Goal: Information Seeking & Learning: Learn about a topic

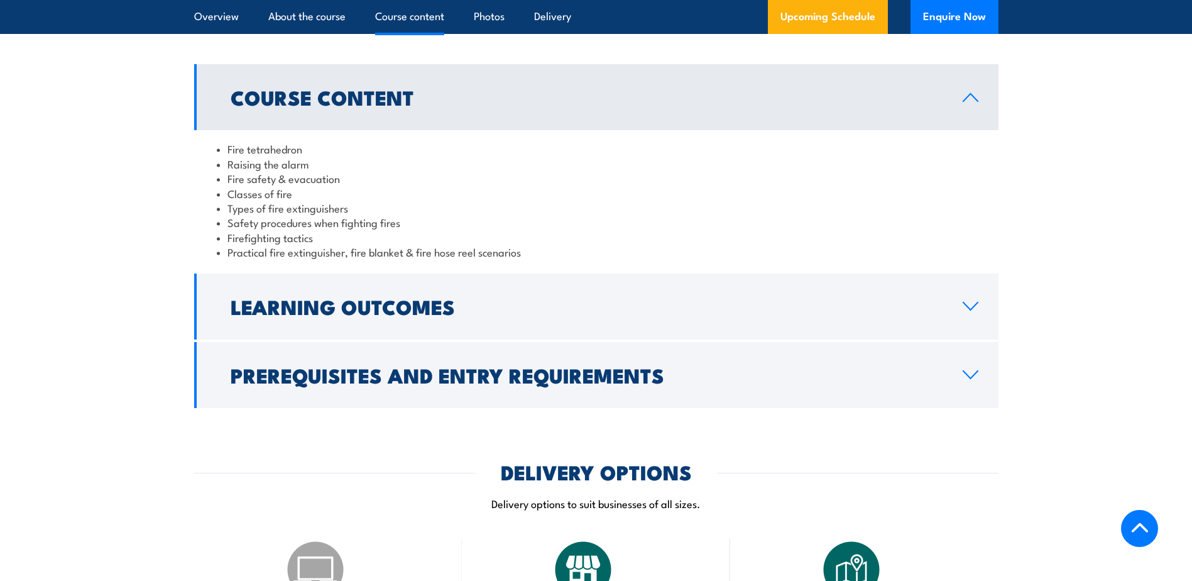
scroll to position [1194, 0]
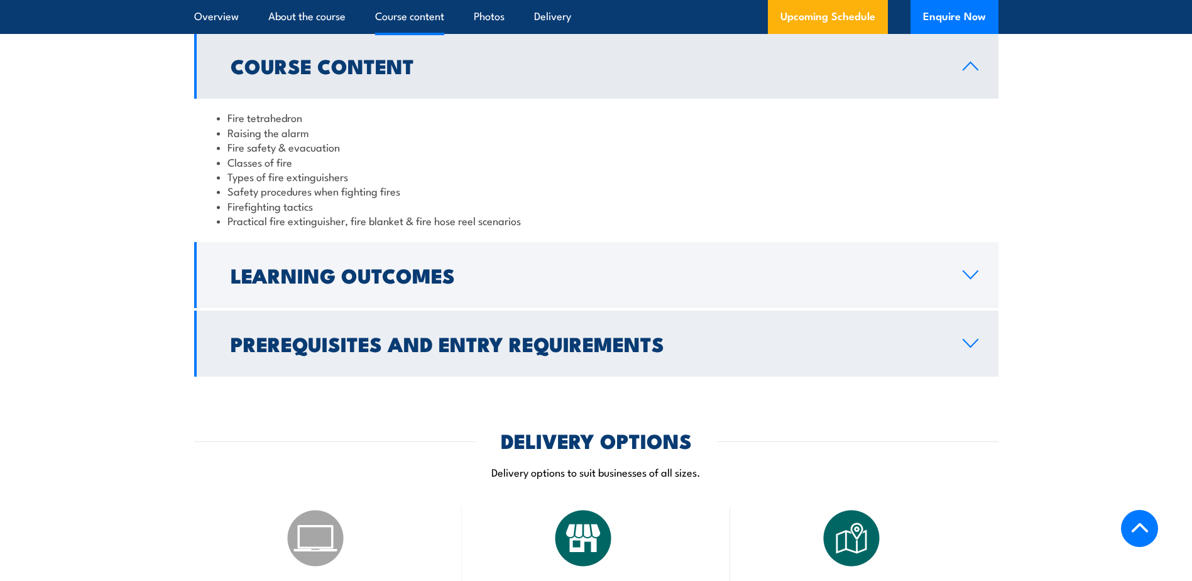
click at [967, 344] on icon at bounding box center [970, 343] width 14 height 8
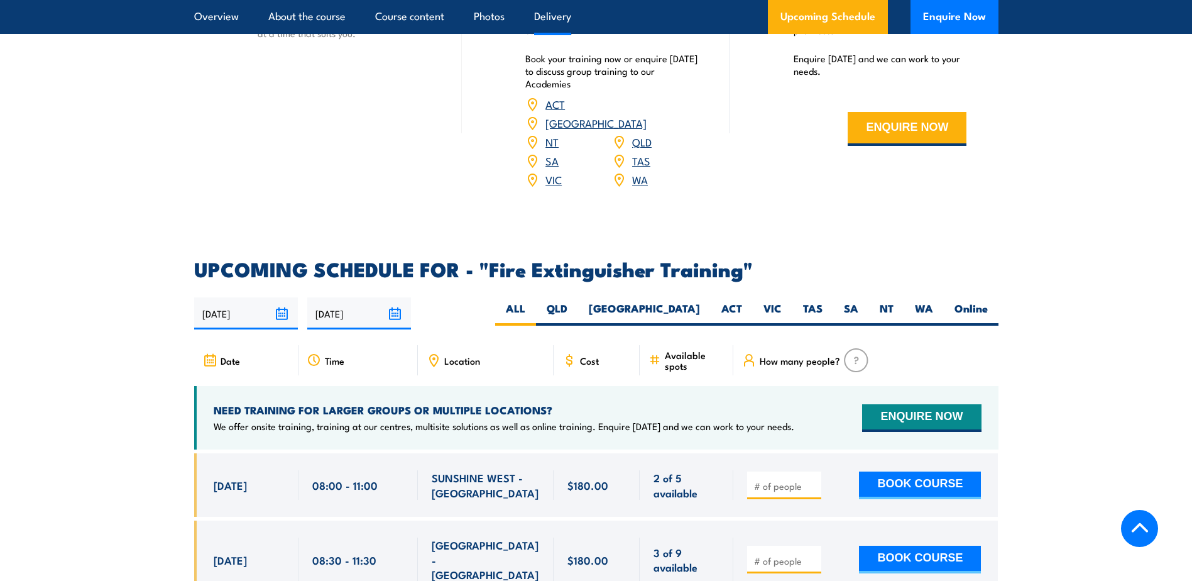
scroll to position [1885, 0]
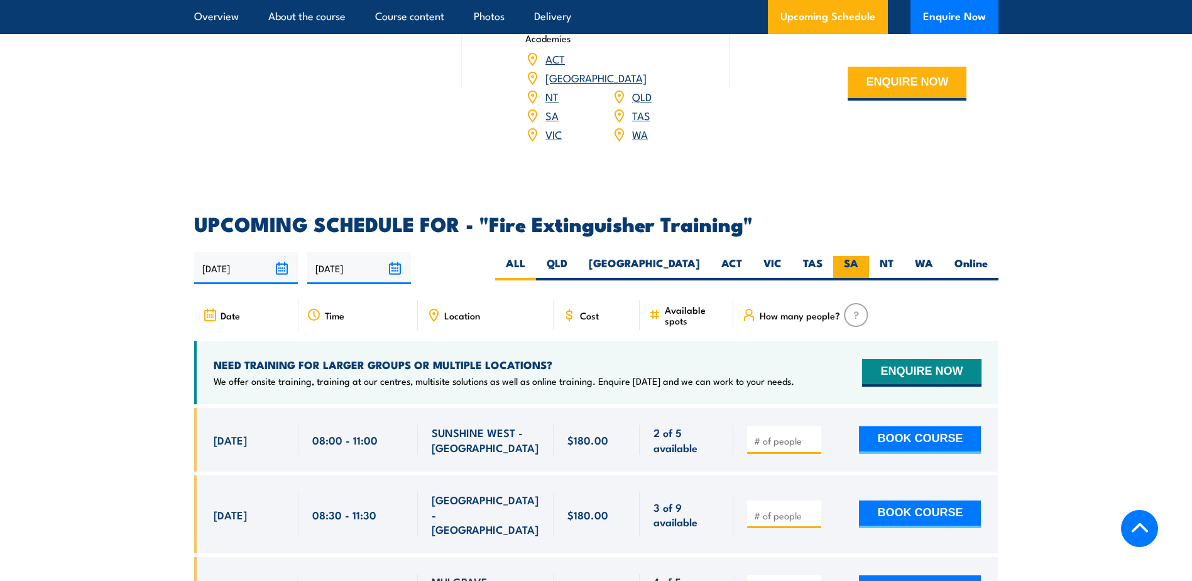
click at [848, 256] on label "SA" at bounding box center [851, 268] width 36 height 25
click at [858, 256] on input "SA" at bounding box center [862, 260] width 8 height 8
radio input "true"
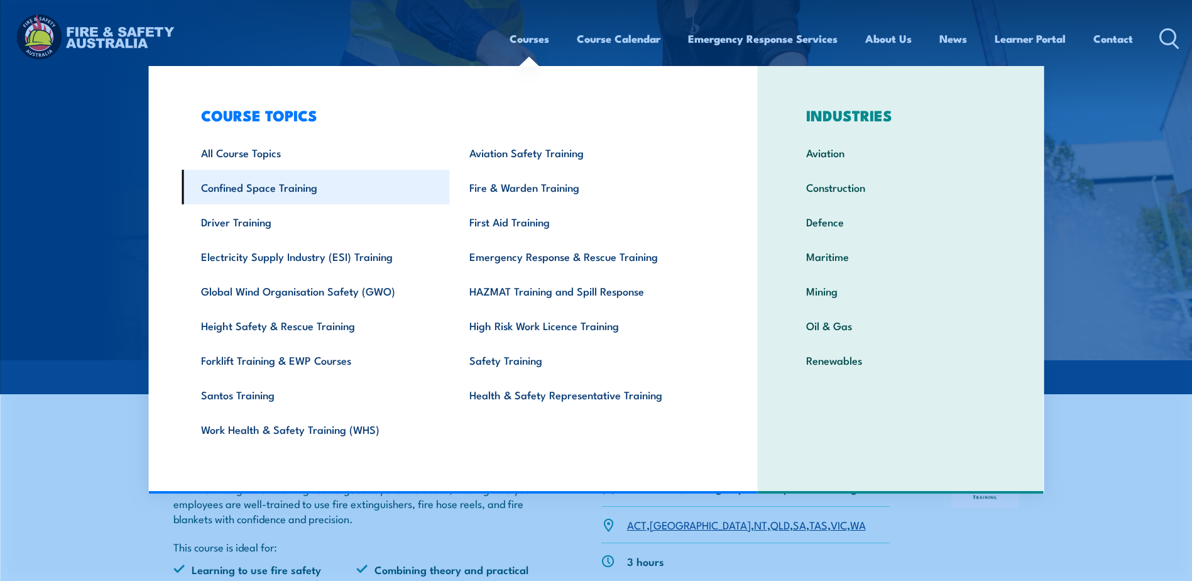
click at [293, 190] on link "Confined Space Training" at bounding box center [316, 187] width 268 height 35
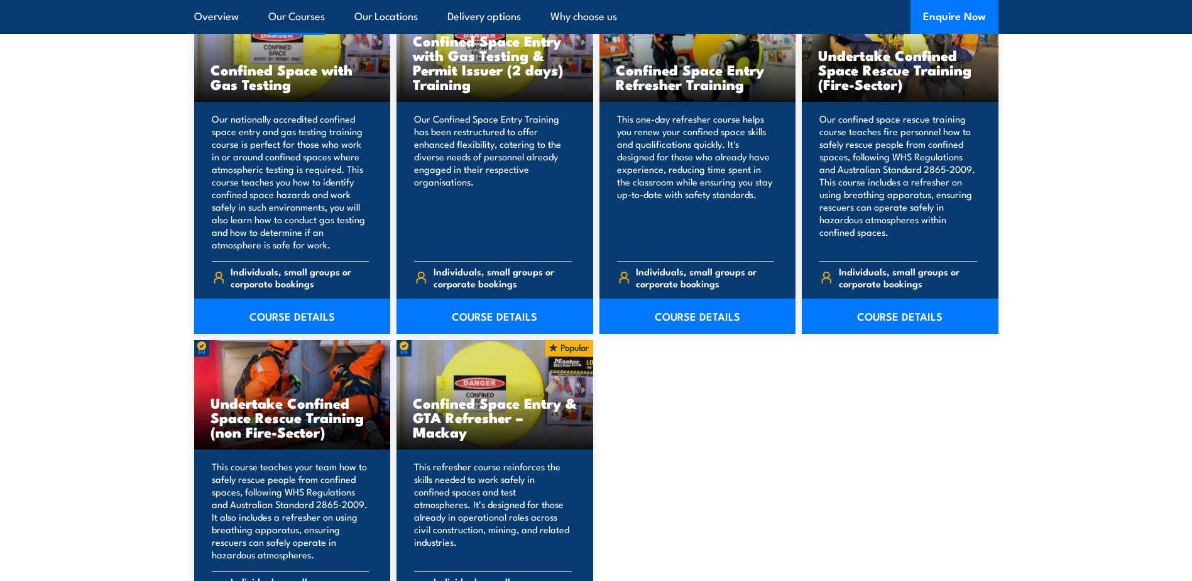
scroll to position [1131, 0]
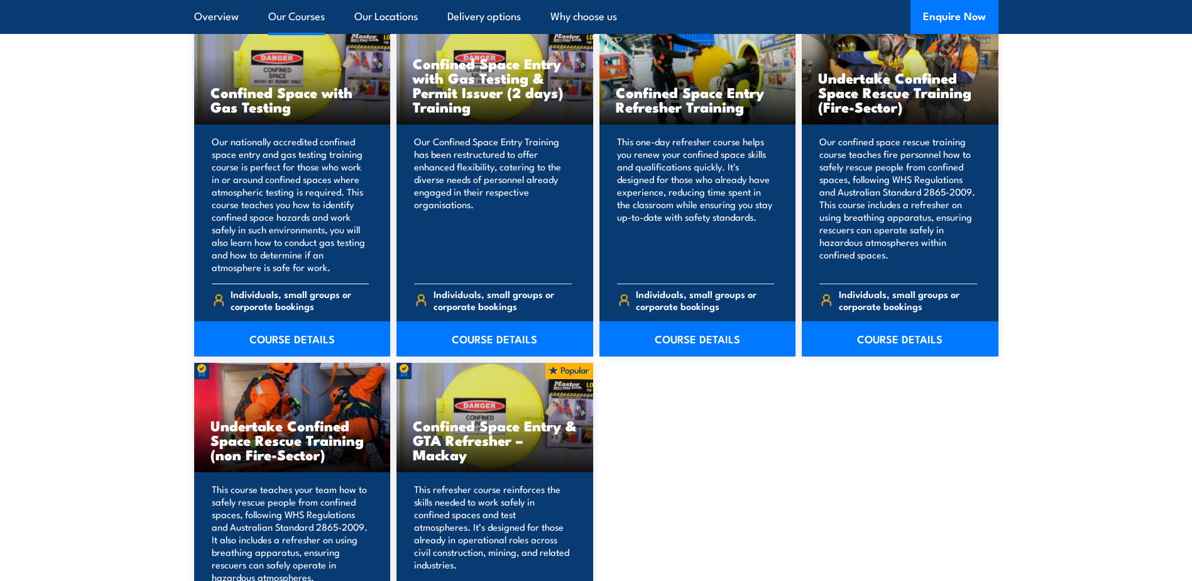
click at [262, 160] on p "Our nationally accredited confined space entry and gas testing training course …" at bounding box center [291, 204] width 158 height 138
click at [300, 332] on link "COURSE DETAILS" at bounding box center [292, 338] width 197 height 35
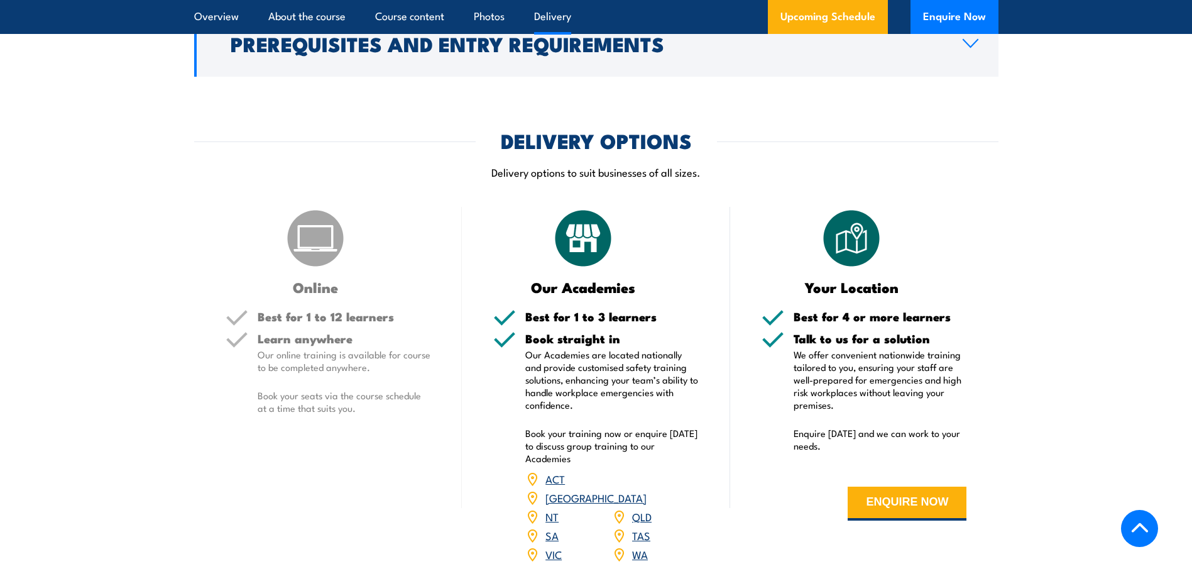
scroll to position [1697, 0]
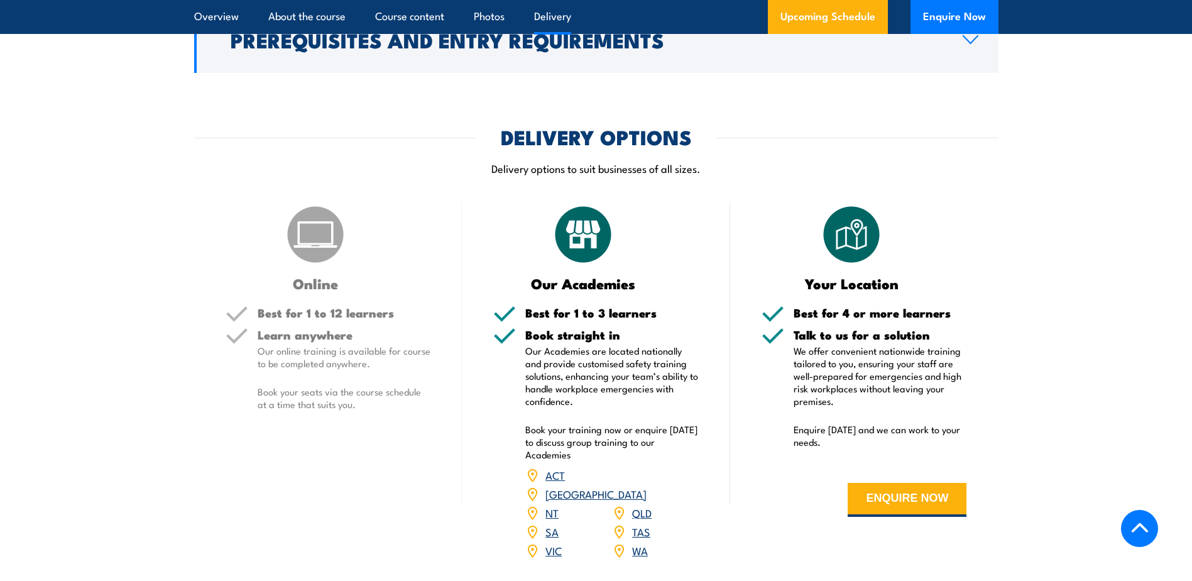
click at [284, 341] on h5 "Learn anywhere" at bounding box center [344, 335] width 173 height 12
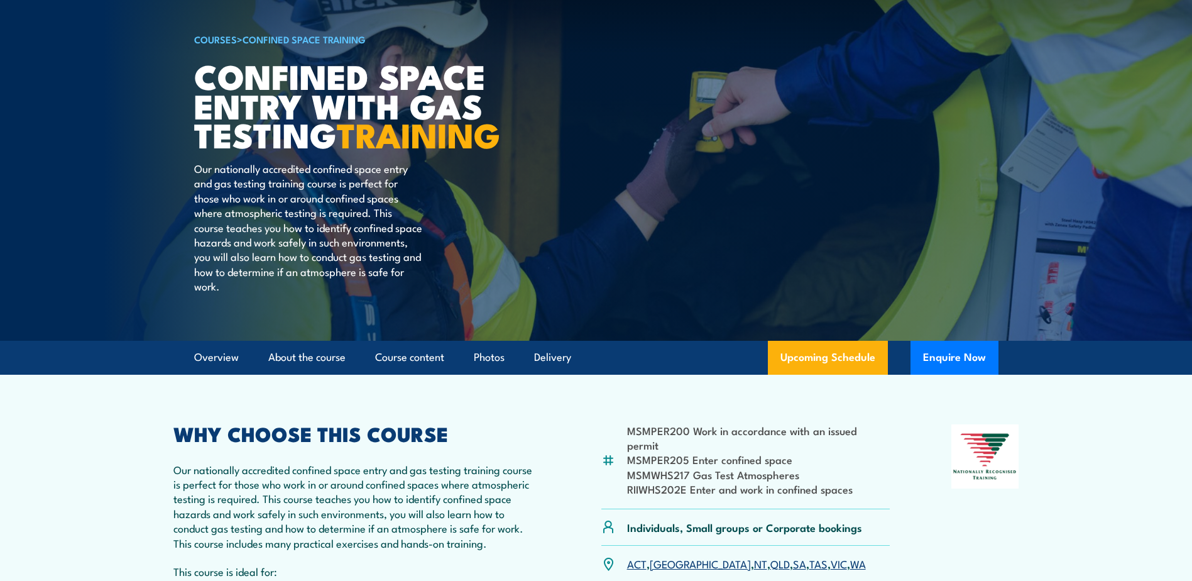
scroll to position [0, 0]
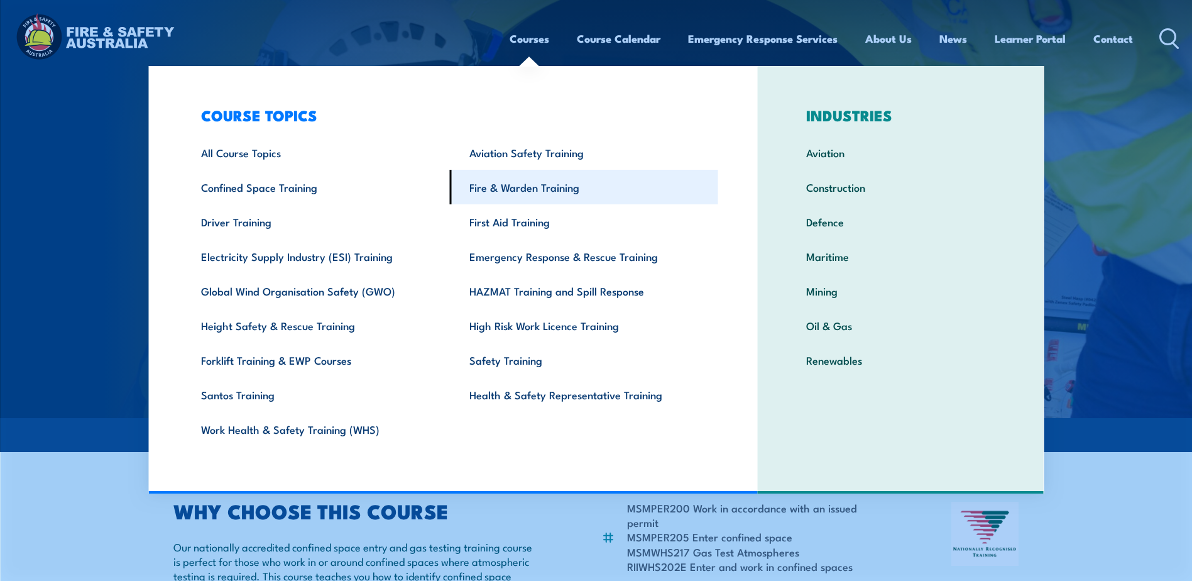
click at [510, 188] on link "Fire & Warden Training" at bounding box center [584, 187] width 268 height 35
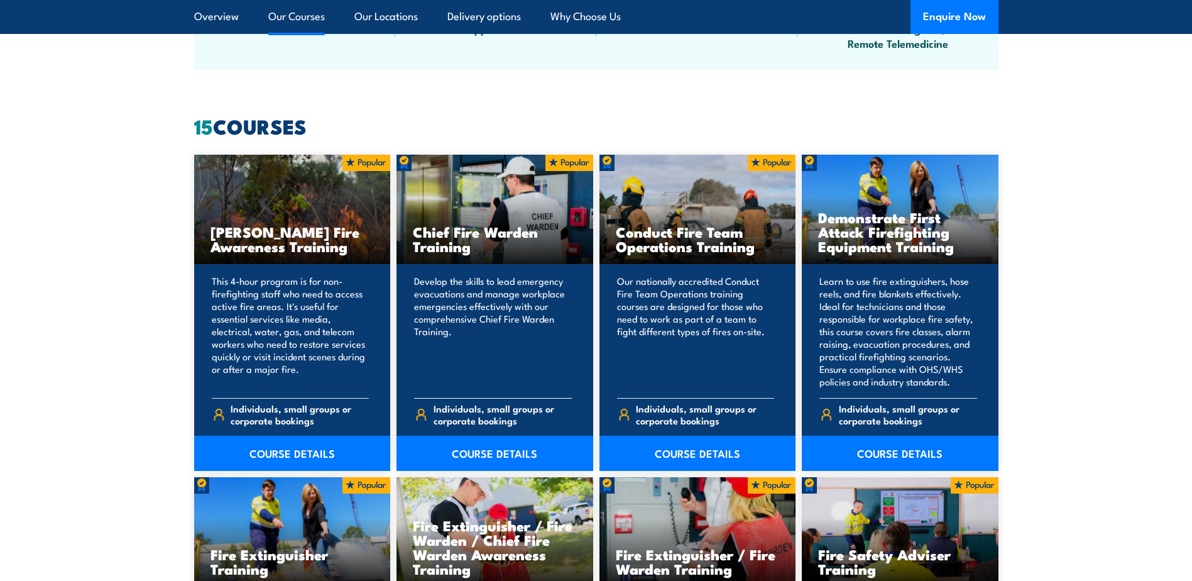
scroll to position [1068, 0]
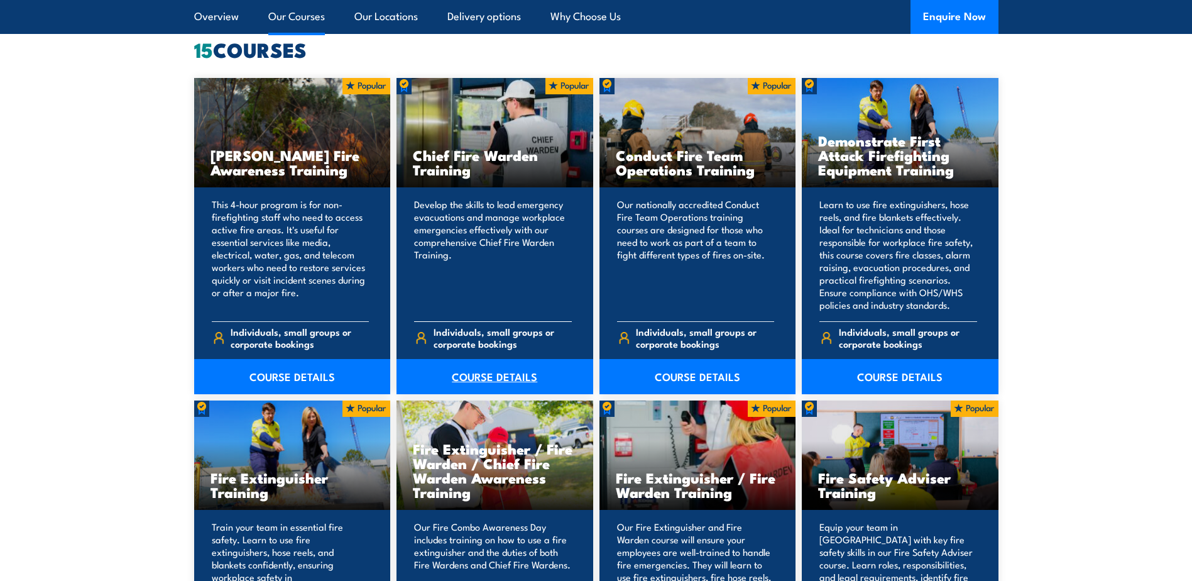
click at [491, 376] on link "COURSE DETAILS" at bounding box center [495, 376] width 197 height 35
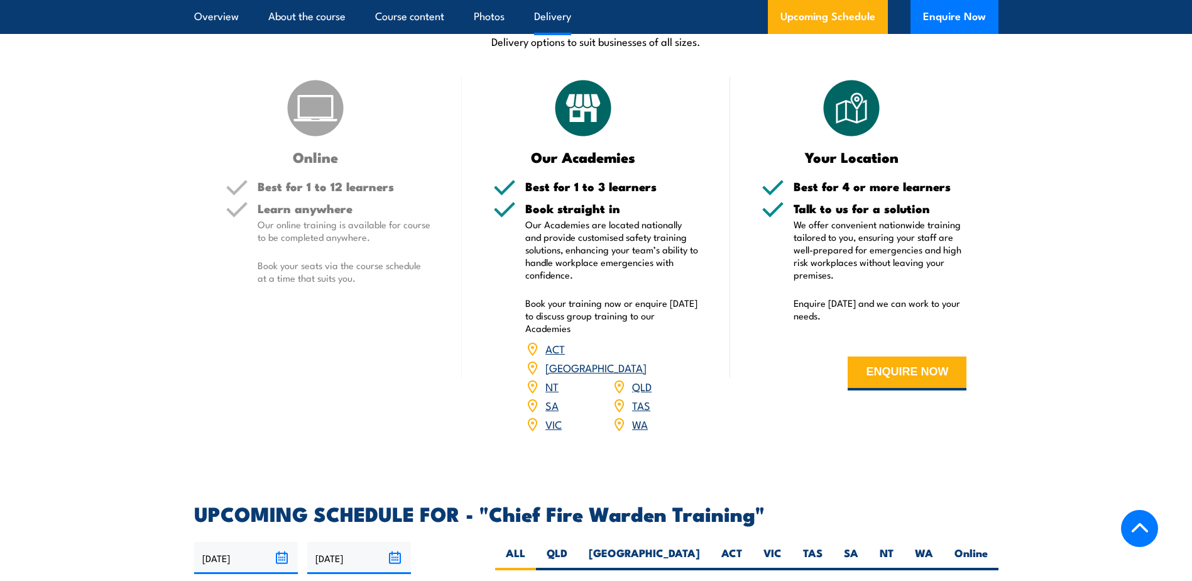
scroll to position [1760, 0]
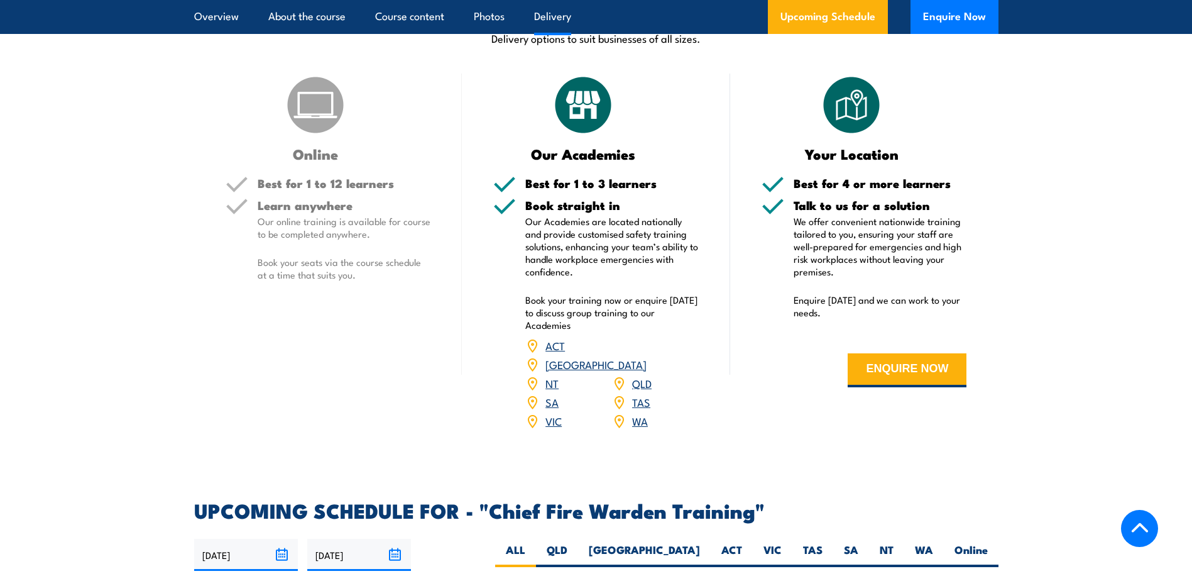
click at [297, 170] on div "Online Best for 1 to 12 learners Learn anywhere Our online training is availabl…" at bounding box center [328, 260] width 268 height 373
